Goal: Information Seeking & Learning: Learn about a topic

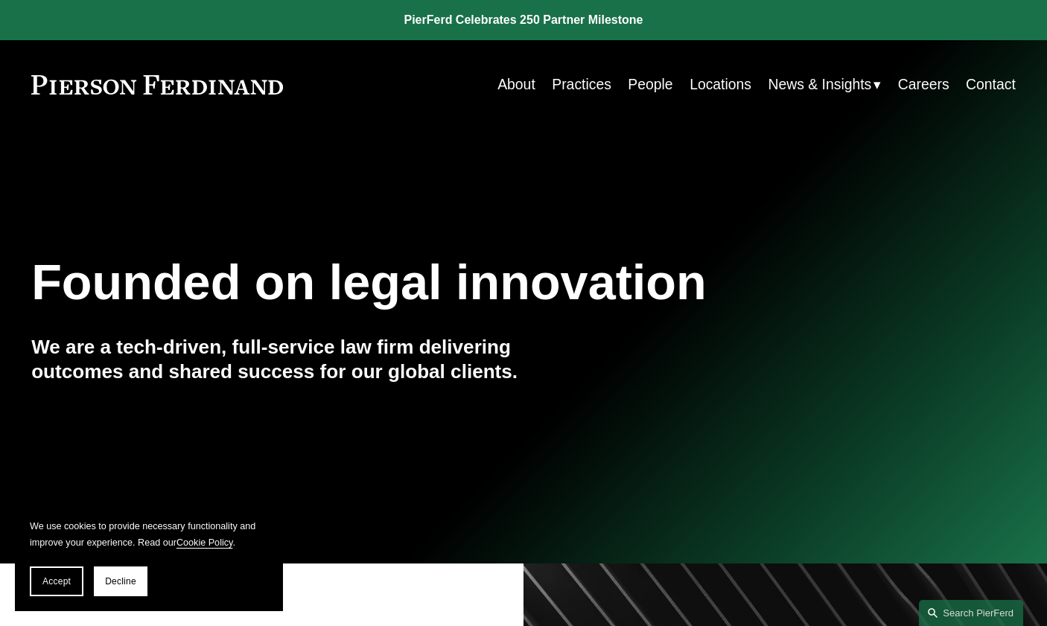
click at [589, 86] on link "Practices" at bounding box center [582, 84] width 60 height 29
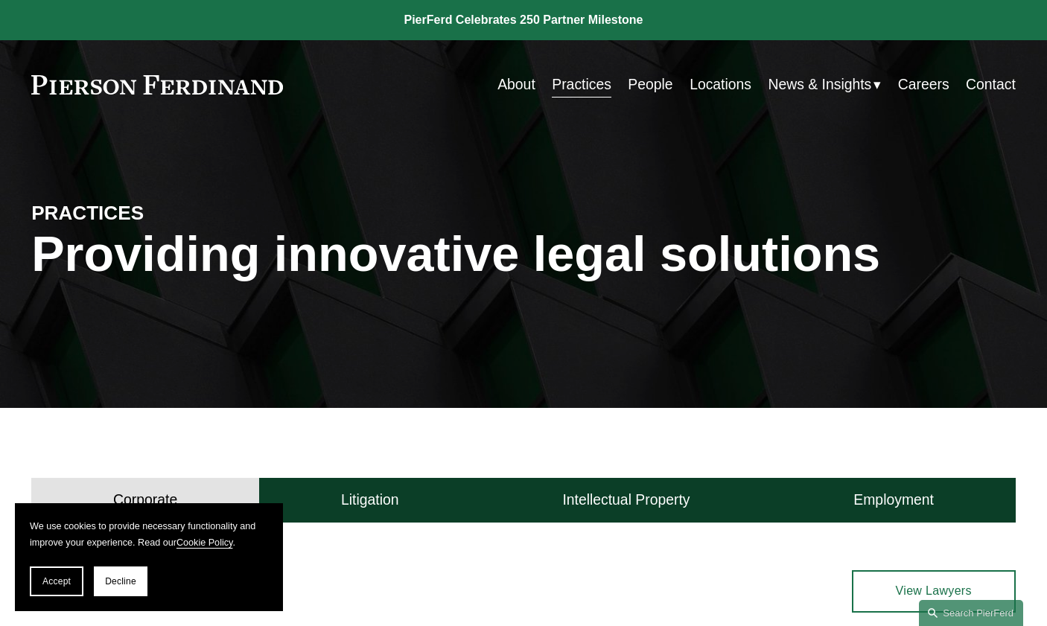
click at [644, 83] on link "People" at bounding box center [650, 84] width 45 height 29
click at [645, 87] on link "People" at bounding box center [650, 84] width 45 height 29
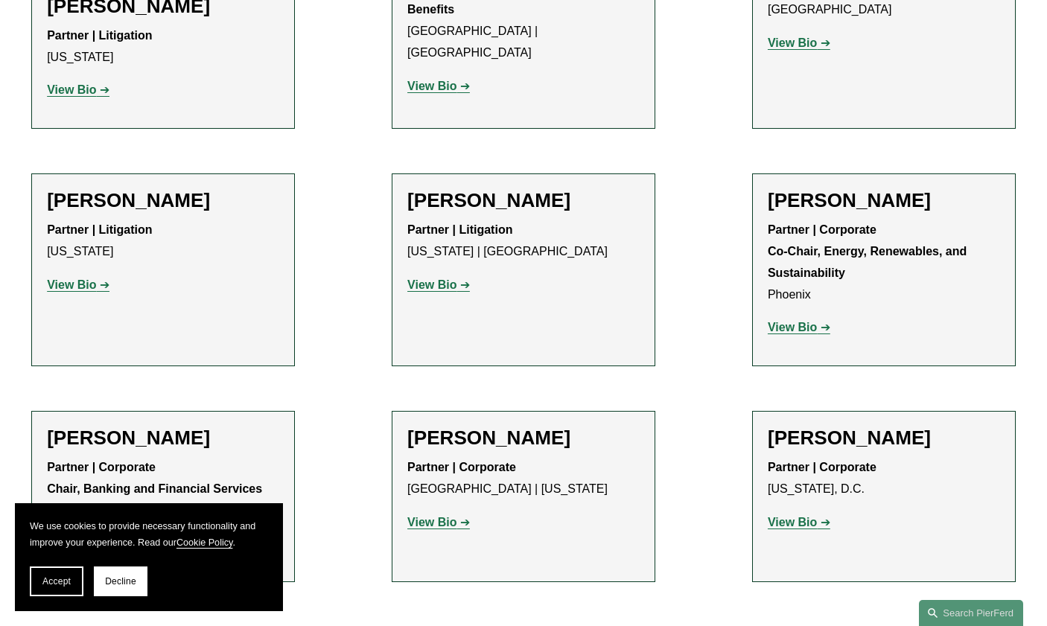
scroll to position [4863, 0]
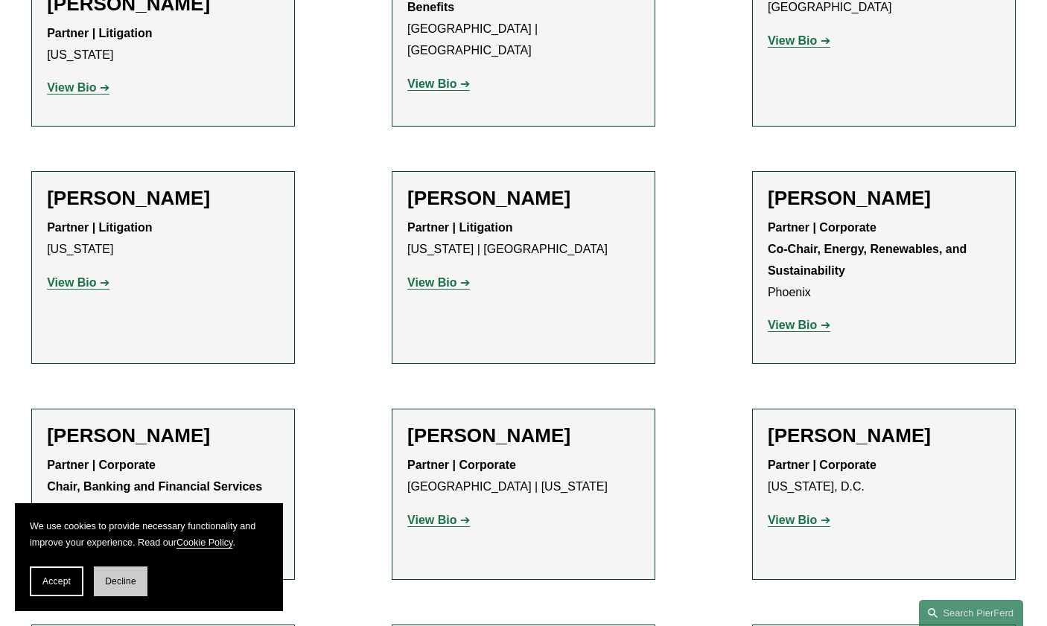
click at [144, 583] on button "Decline" at bounding box center [121, 582] width 54 height 30
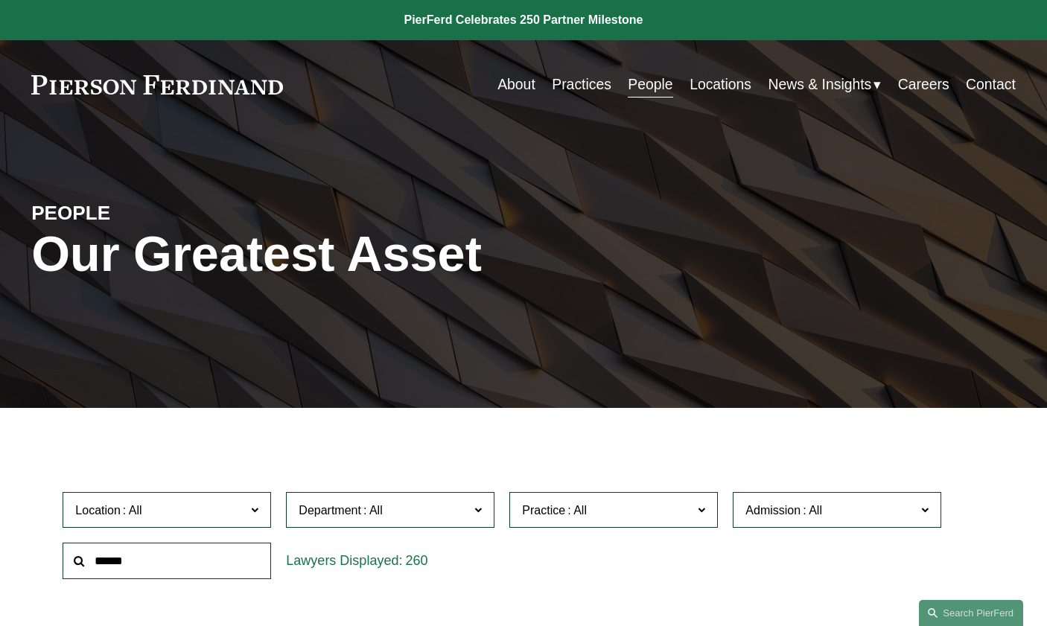
scroll to position [0, 0]
click at [580, 82] on link "Practices" at bounding box center [582, 84] width 60 height 29
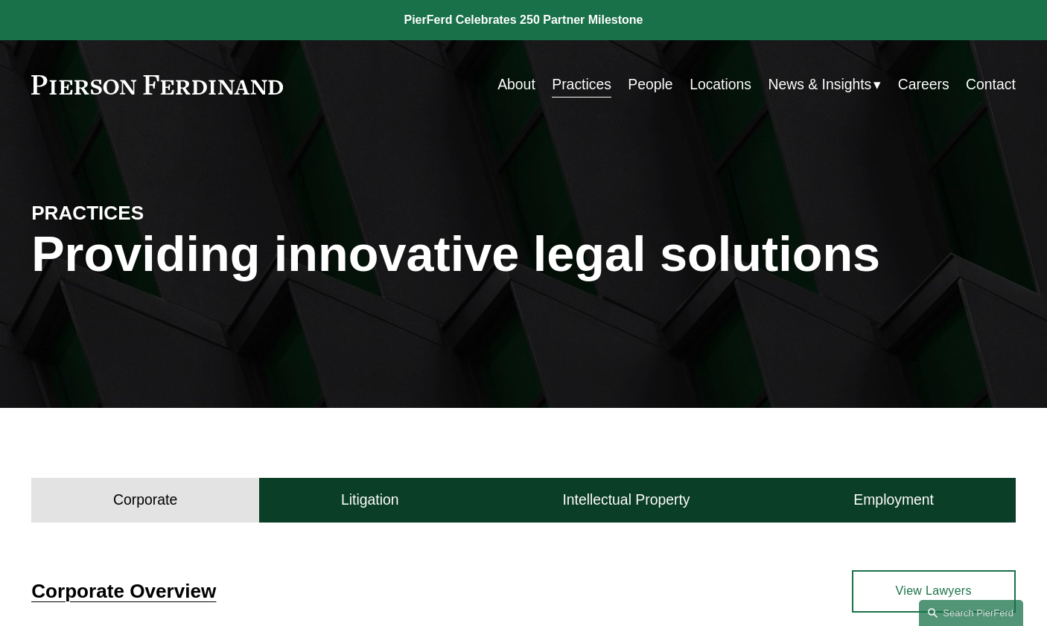
click at [519, 72] on link "About" at bounding box center [517, 84] width 38 height 29
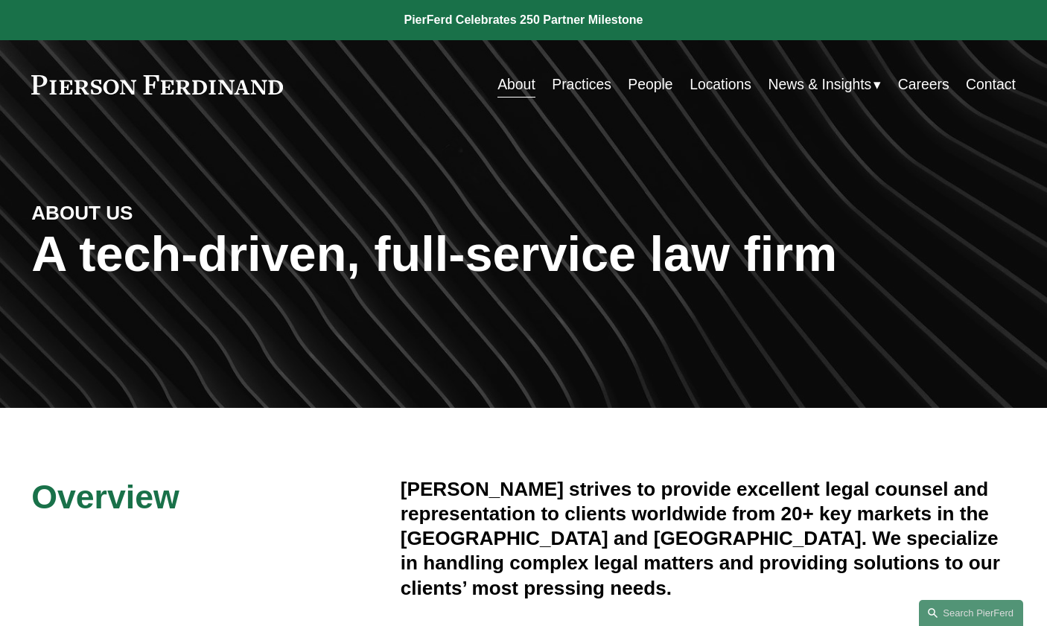
click at [646, 77] on link "People" at bounding box center [650, 84] width 45 height 29
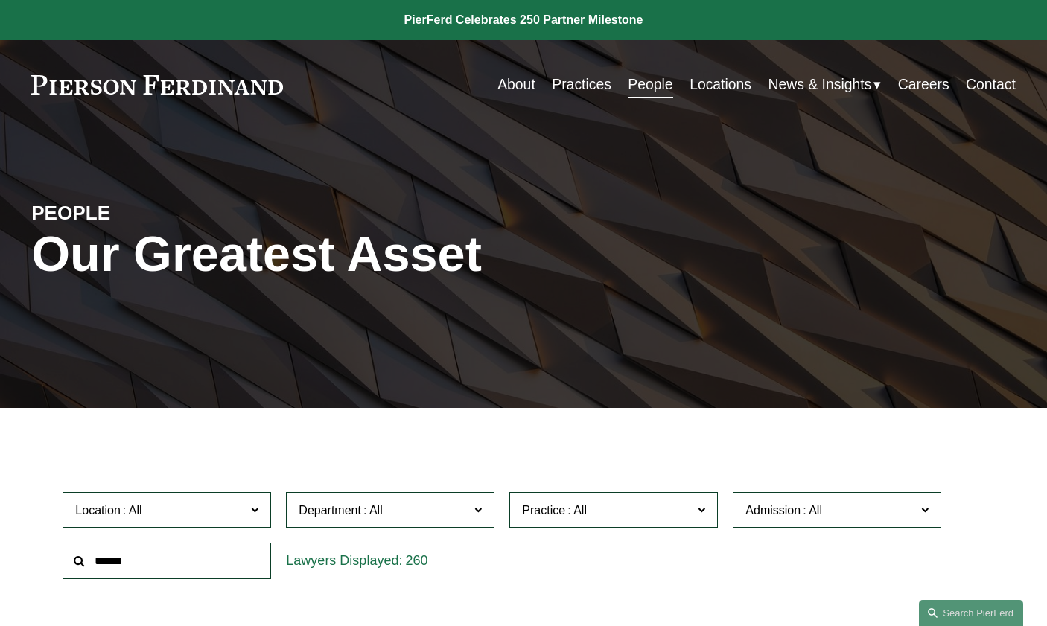
click at [715, 86] on link "Locations" at bounding box center [721, 84] width 62 height 29
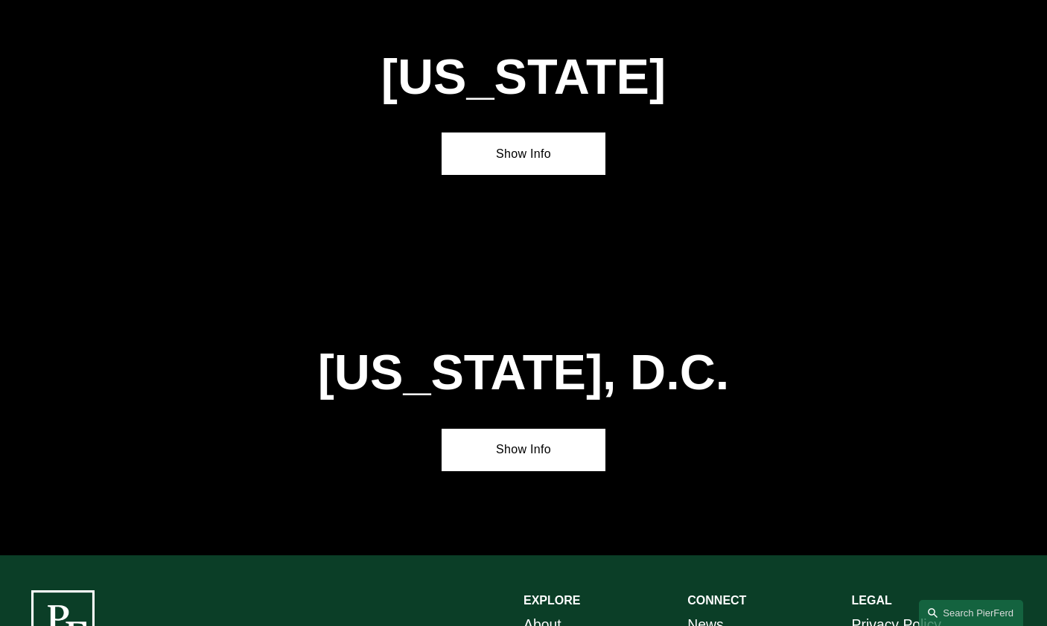
scroll to position [5946, 0]
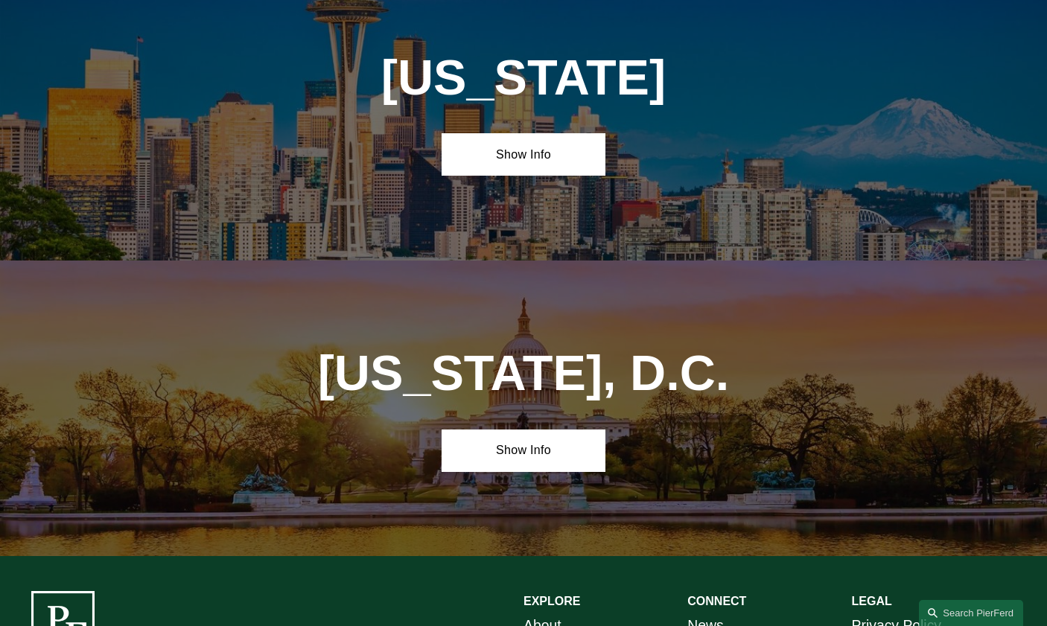
click at [554, 613] on link "About" at bounding box center [543, 626] width 38 height 26
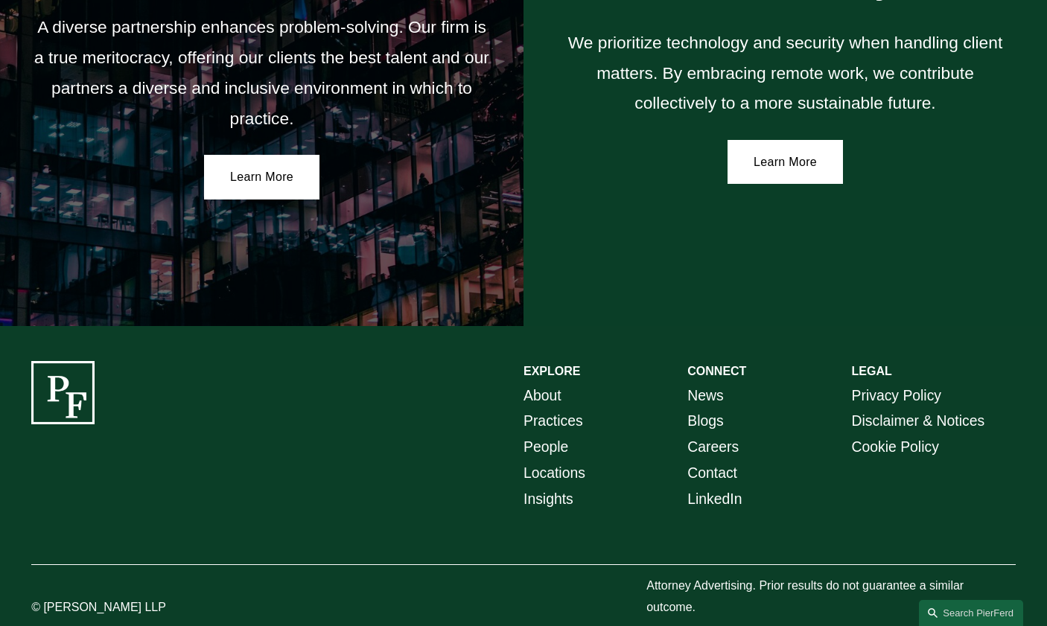
scroll to position [2552, 0]
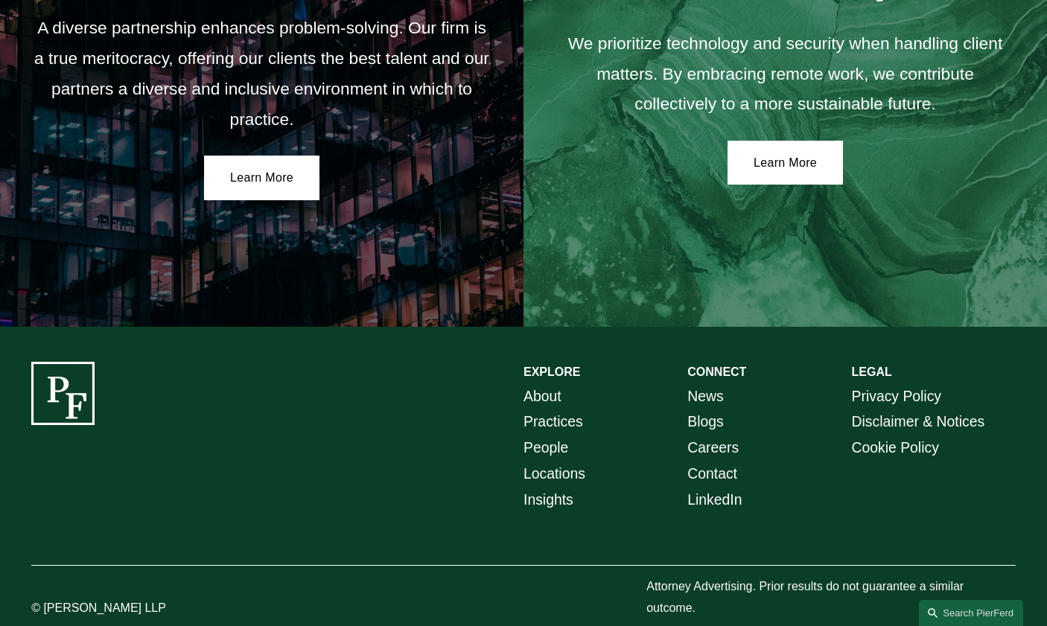
click at [727, 487] on link "LinkedIn" at bounding box center [715, 500] width 54 height 26
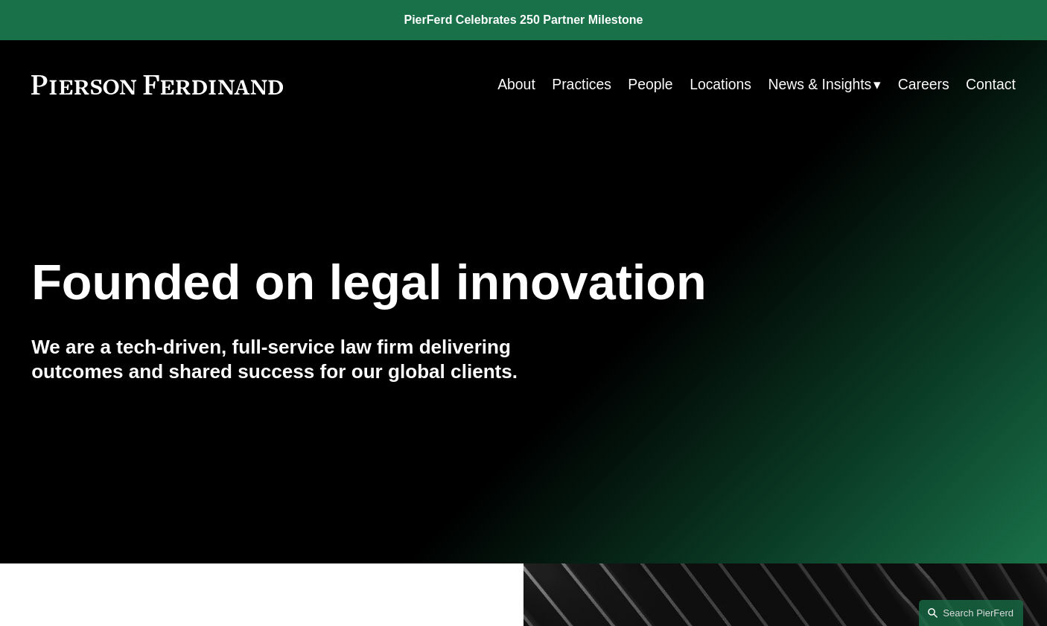
click at [0, 0] on span "News" at bounding box center [0, 0] width 0 height 0
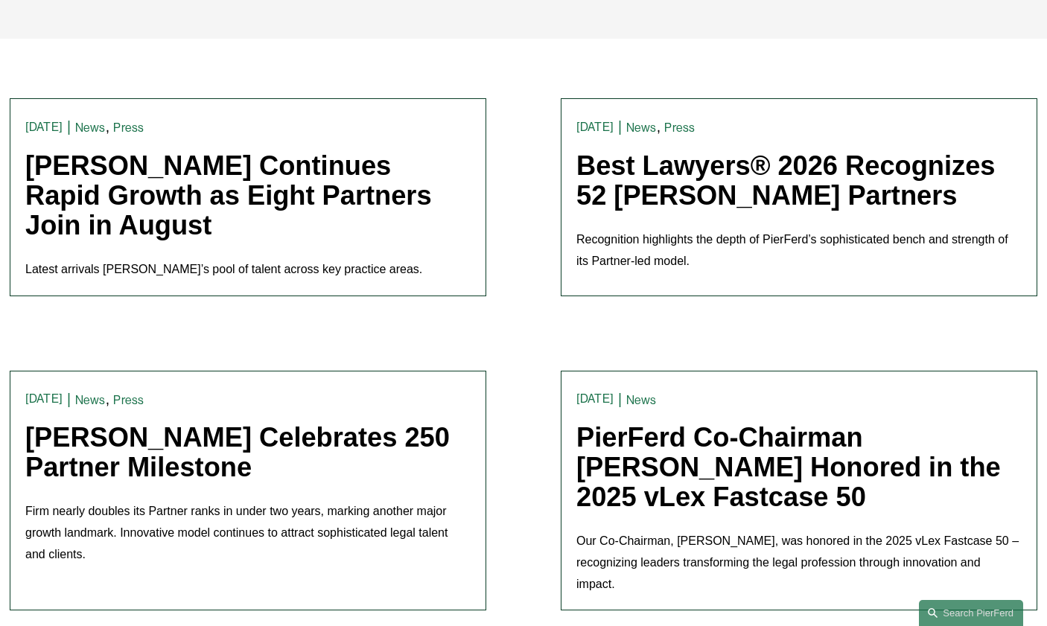
scroll to position [374, 0]
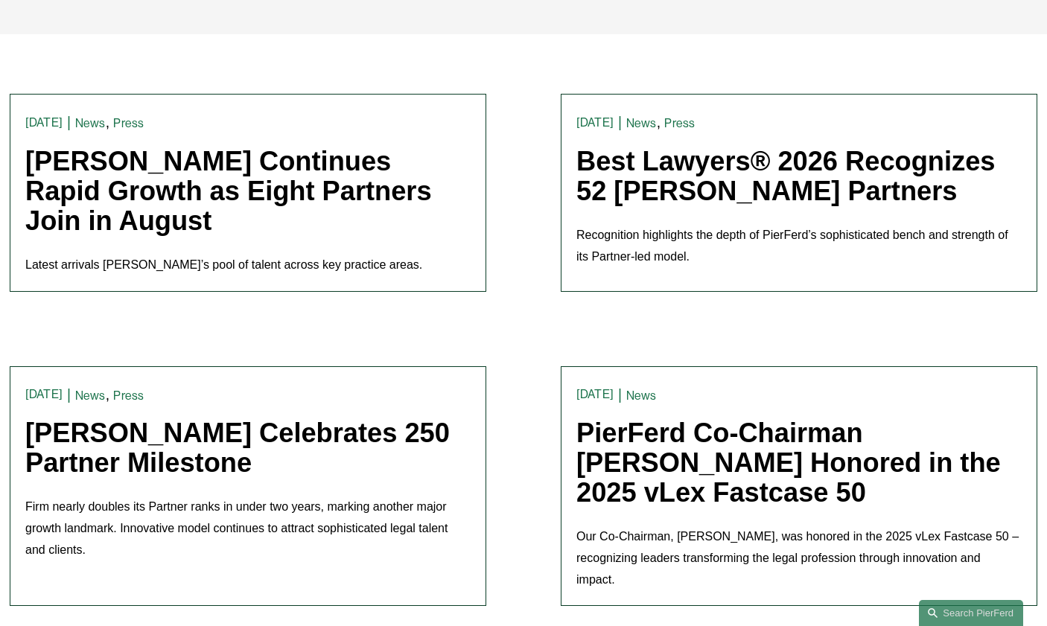
click at [108, 224] on link "[PERSON_NAME] Continues Rapid Growth as Eight Partners Join in August" at bounding box center [228, 191] width 407 height 90
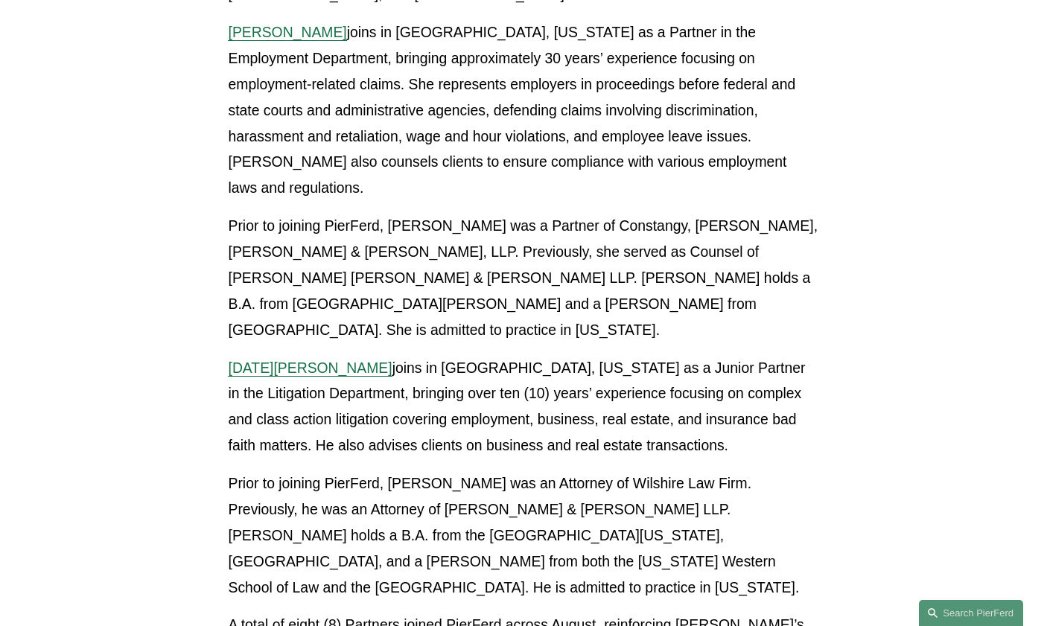
scroll to position [2606, 0]
